Goal: Task Accomplishment & Management: Use online tool/utility

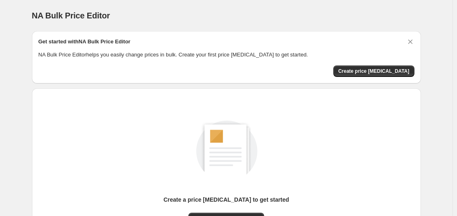
scroll to position [90, 0]
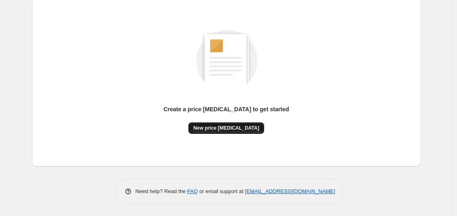
click at [243, 133] on button "New price [MEDICAL_DATA]" at bounding box center [226, 127] width 76 height 11
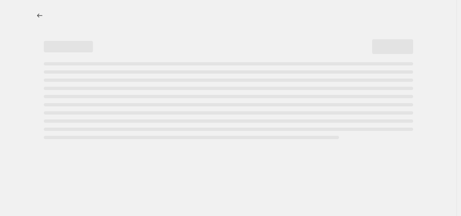
select select "percentage"
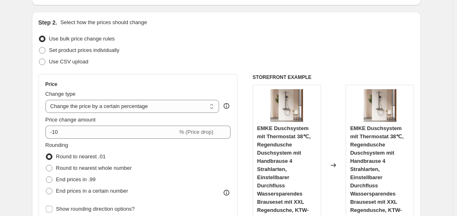
scroll to position [123, 0]
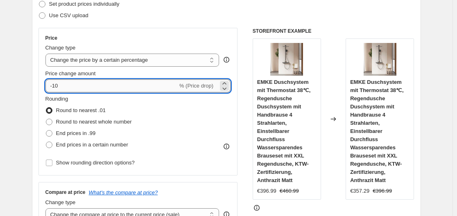
click at [105, 84] on input "-10" at bounding box center [111, 85] width 132 height 13
type input "-1"
type input "-35"
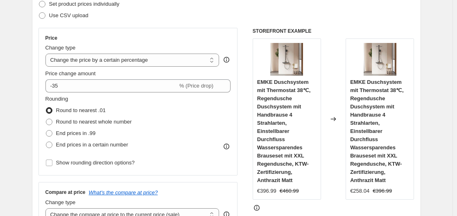
click at [228, 6] on div "Set product prices individually" at bounding box center [226, 3] width 376 height 11
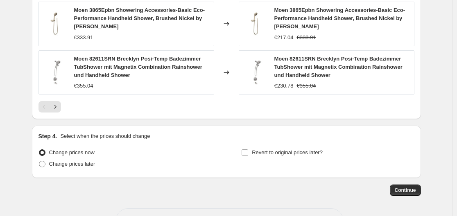
scroll to position [689, 0]
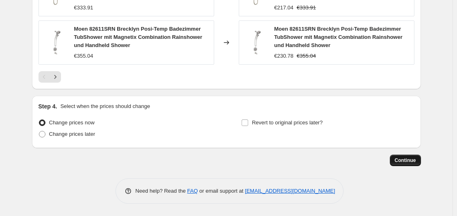
click at [416, 162] on span "Continue" at bounding box center [404, 160] width 21 height 7
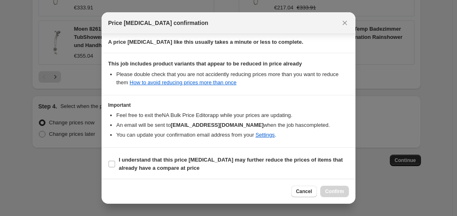
scroll to position [128, 0]
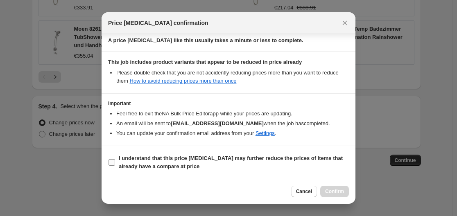
click at [223, 158] on b "I understand that this price [MEDICAL_DATA] may further reduce the prices of it…" at bounding box center [231, 162] width 224 height 14
click at [115, 159] on input "I understand that this price [MEDICAL_DATA] may further reduce the prices of it…" at bounding box center [111, 162] width 7 height 7
checkbox input "true"
click at [338, 192] on span "Confirm" at bounding box center [334, 191] width 19 height 7
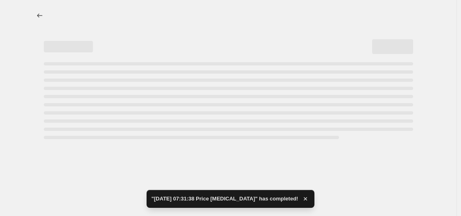
select select "percentage"
